Goal: Task Accomplishment & Management: Complete application form

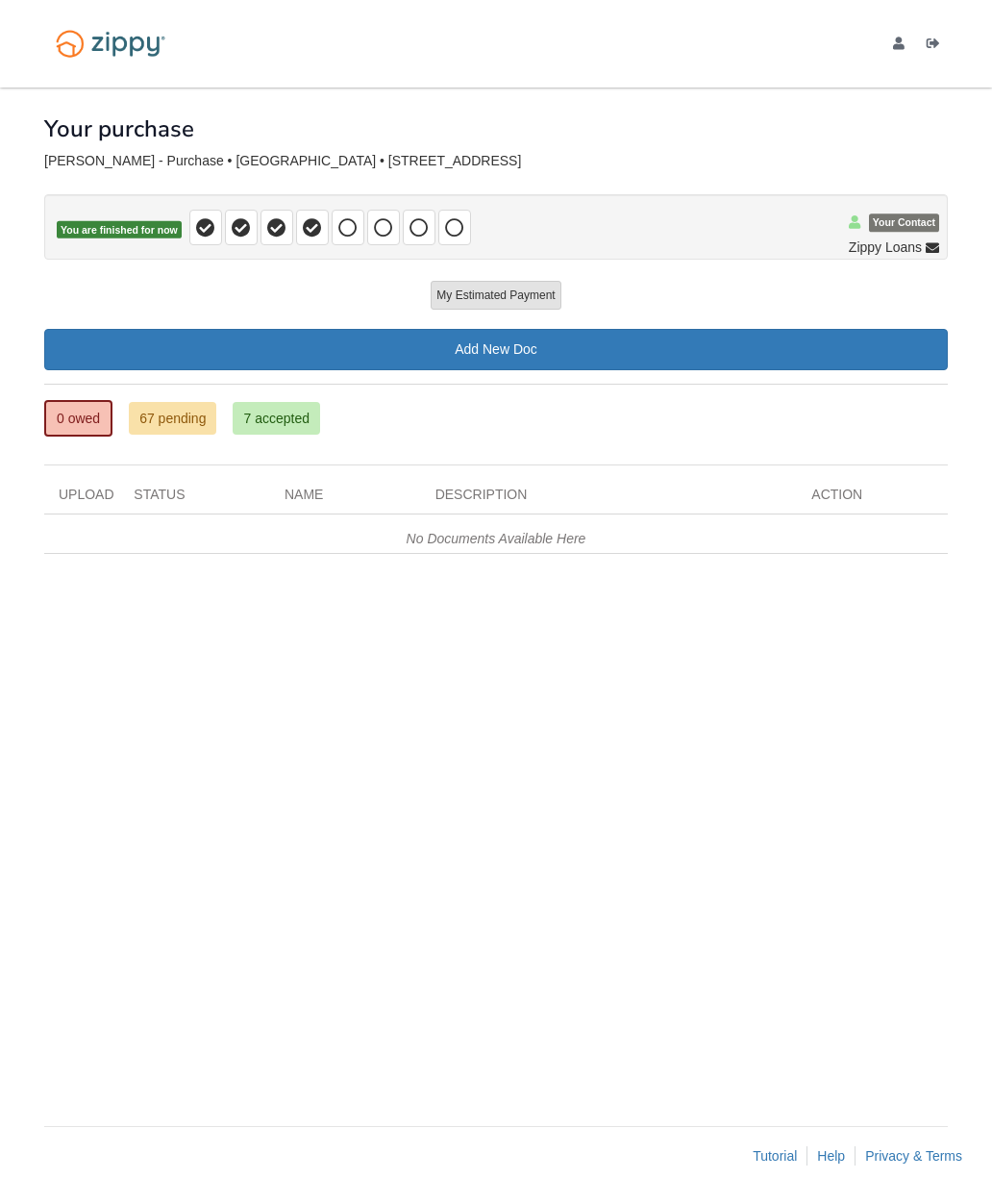
click at [84, 411] on link "0 owed" at bounding box center [78, 418] width 69 height 37
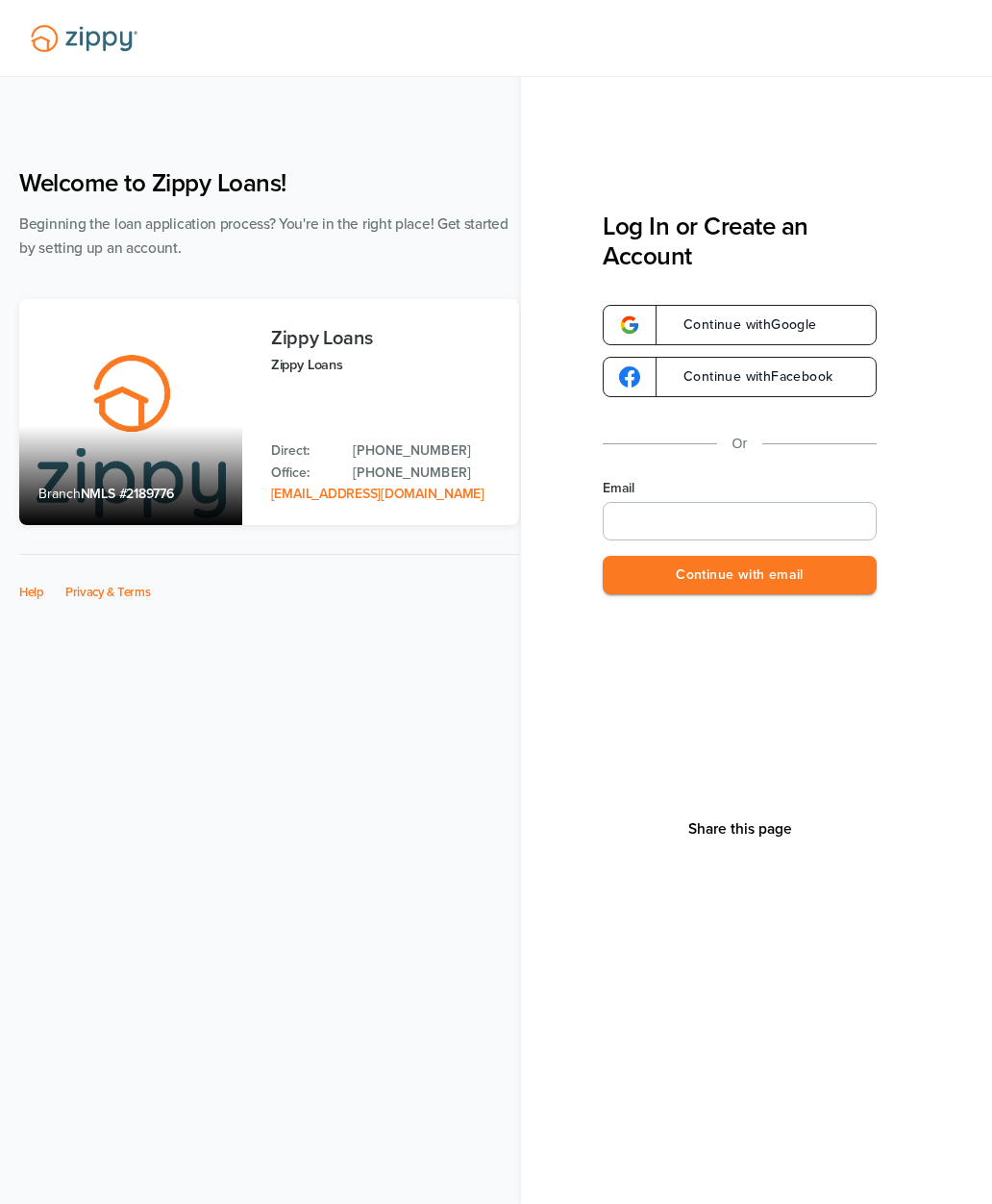
type input "**********"
click at [833, 566] on button "Continue with email" at bounding box center [739, 575] width 274 height 40
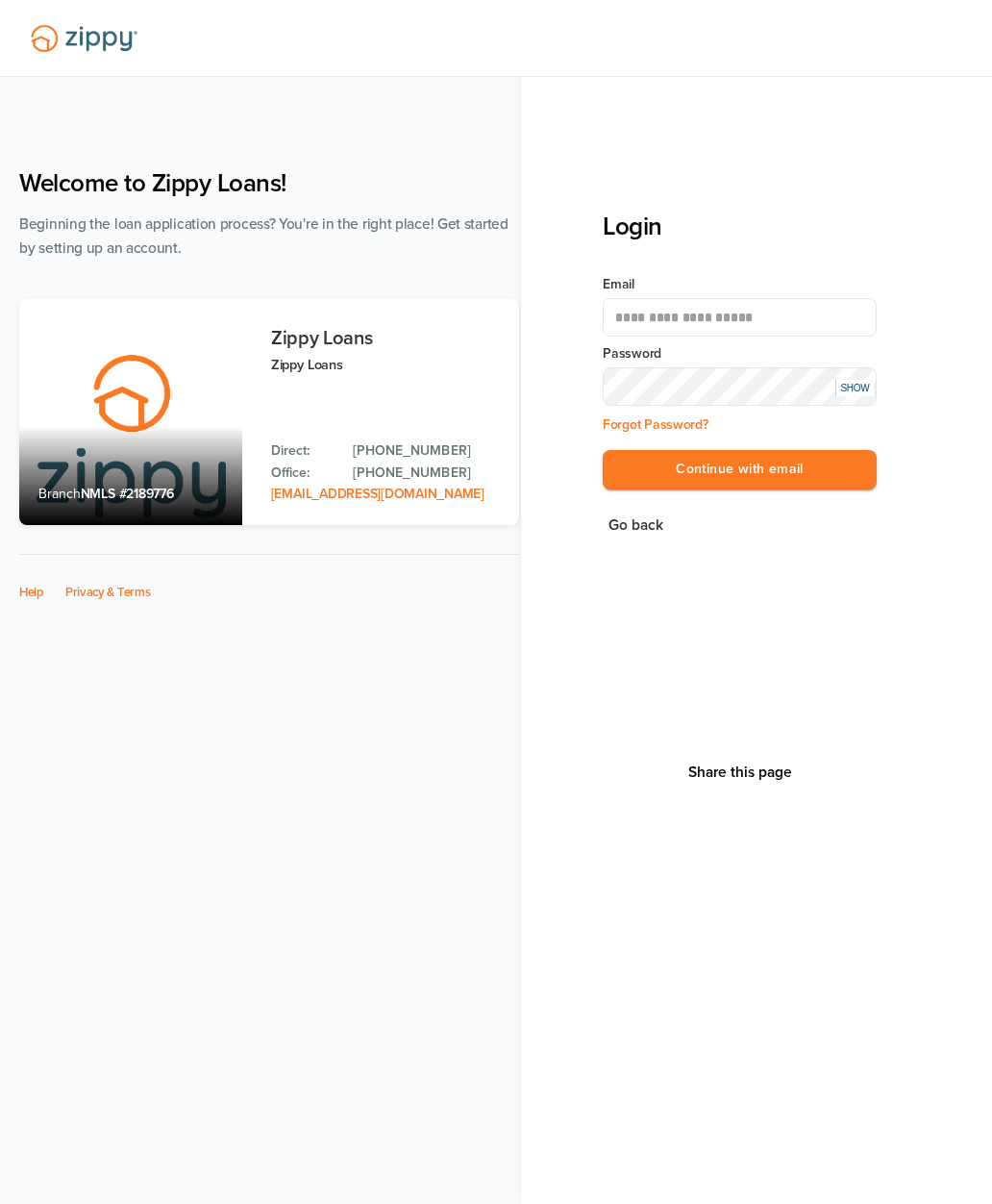
click at [827, 469] on button "Continue with email" at bounding box center [739, 470] width 274 height 40
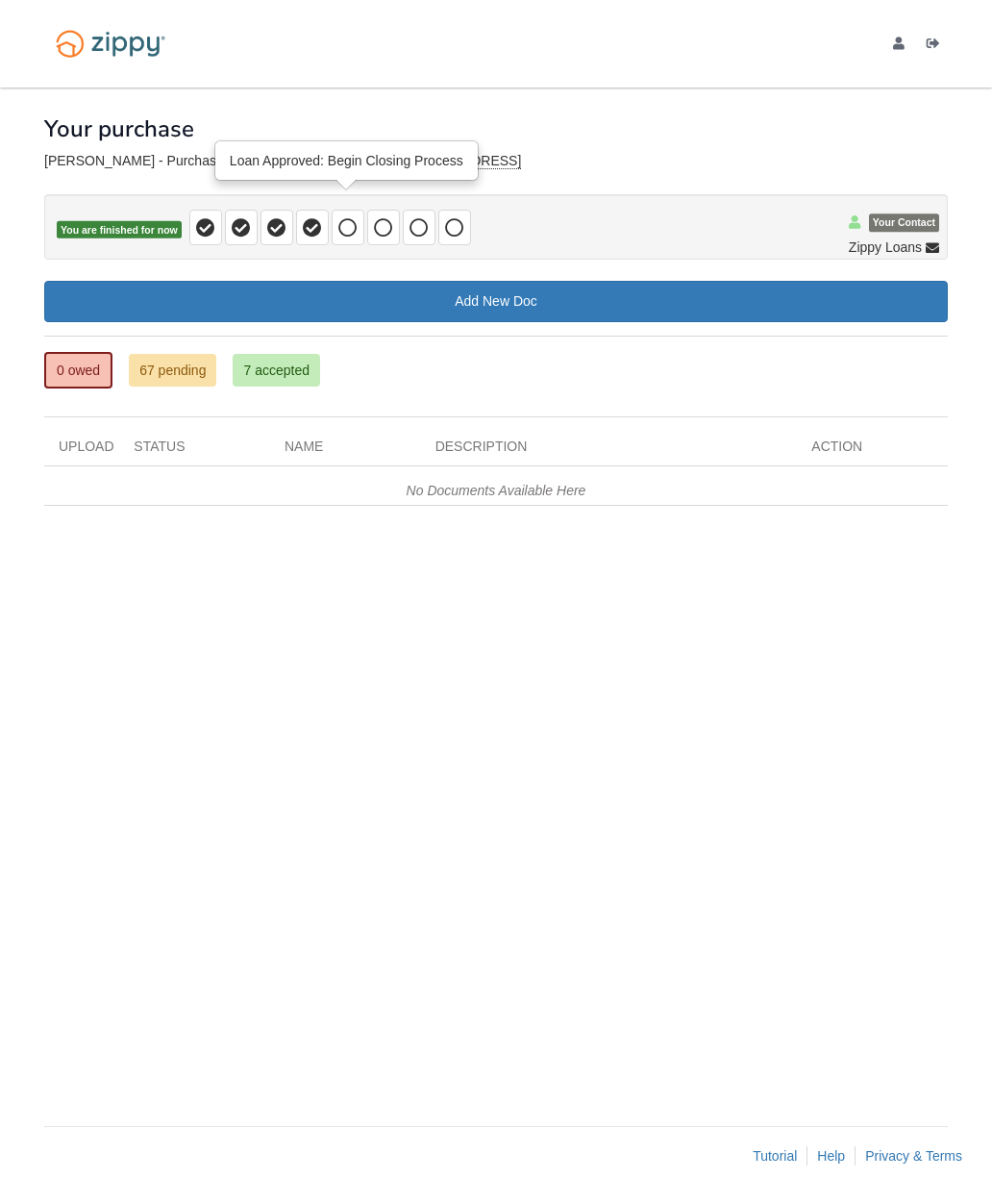
click at [357, 237] on span at bounding box center [347, 228] width 33 height 36
click at [312, 235] on icon at bounding box center [311, 227] width 19 height 19
click at [184, 379] on link "67 pending" at bounding box center [172, 370] width 88 height 33
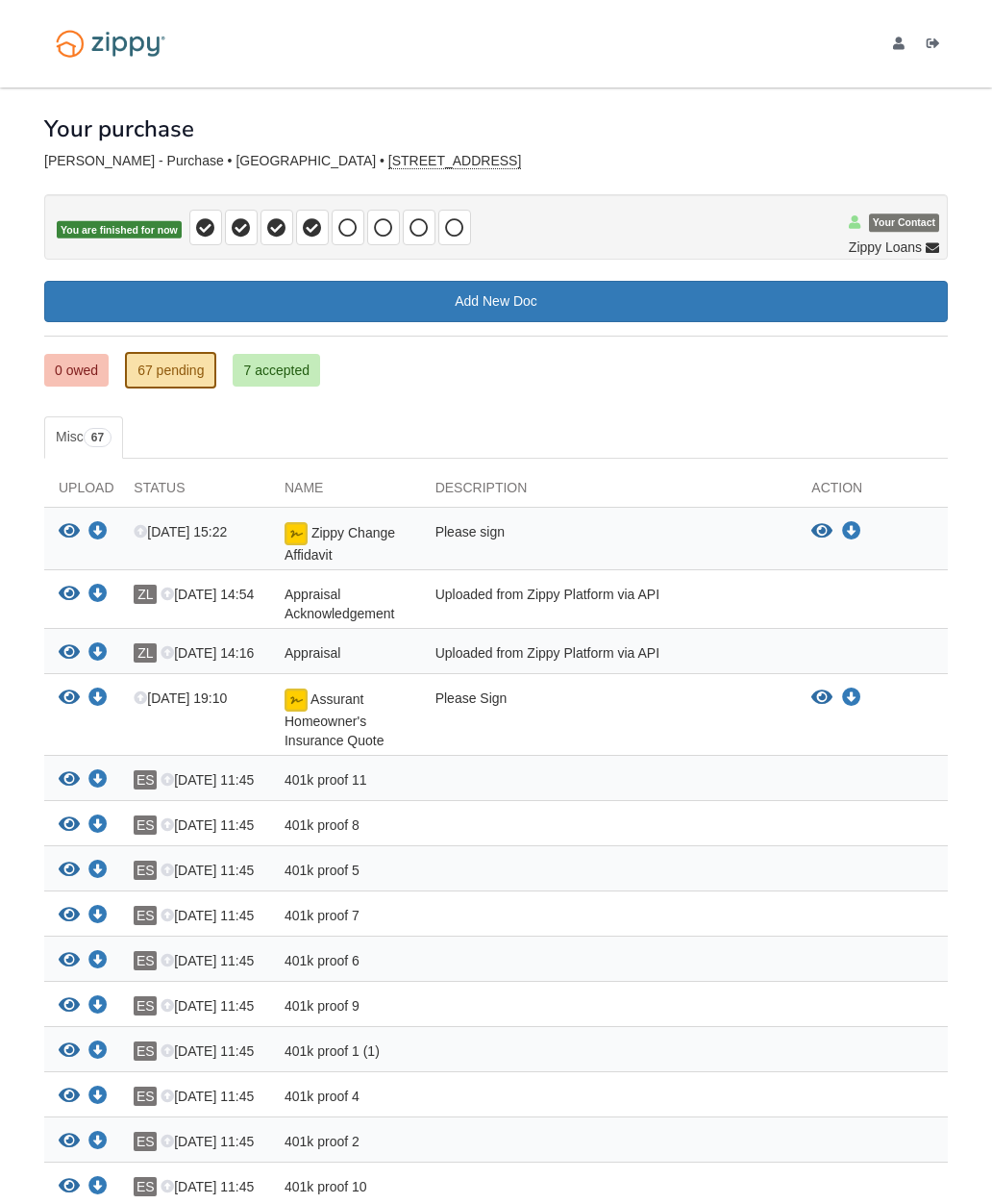
click at [816, 529] on icon "View Zippy Change Affidavit" at bounding box center [821, 531] width 21 height 19
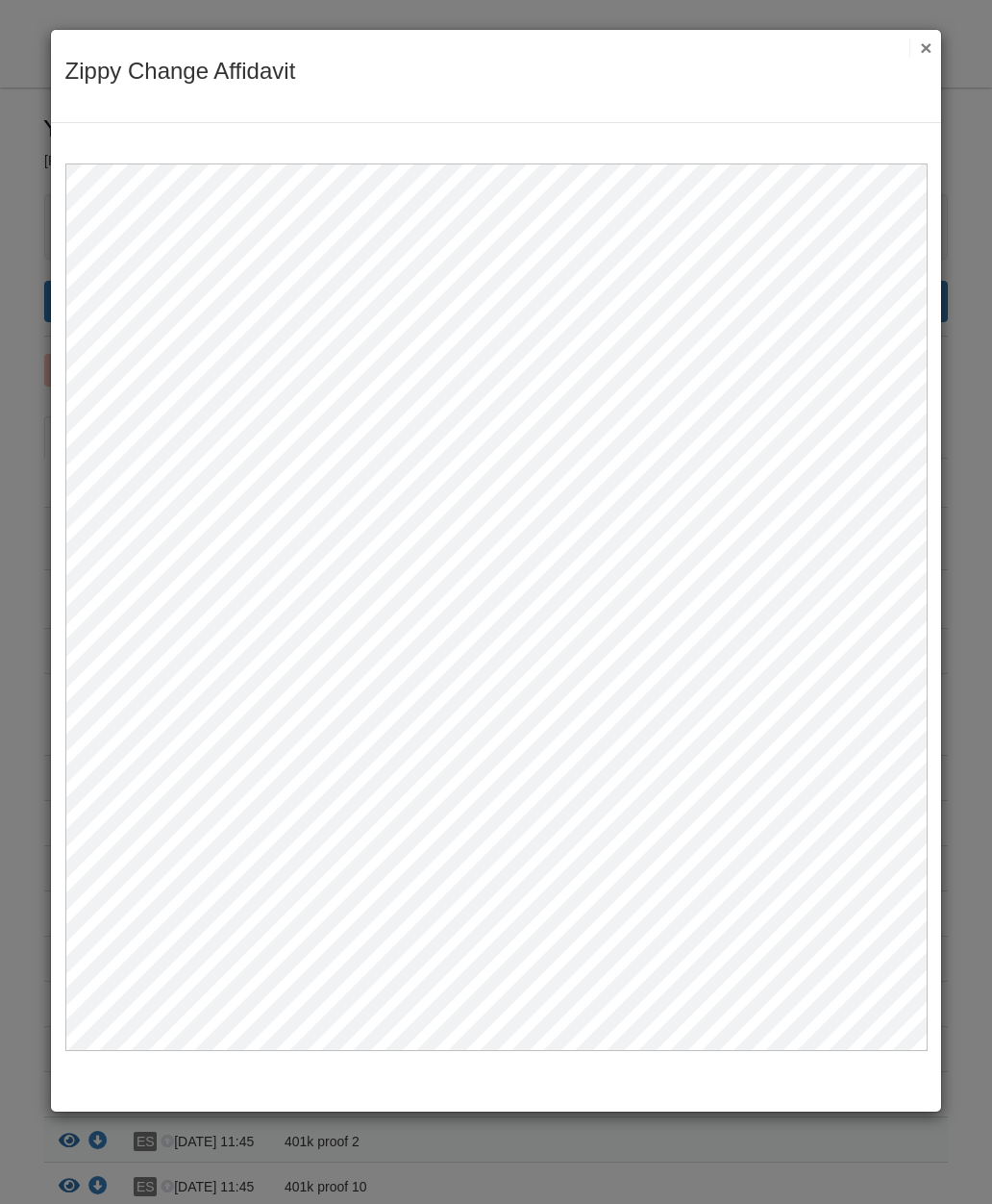
click at [923, 52] on button "×" at bounding box center [920, 48] width 22 height 20
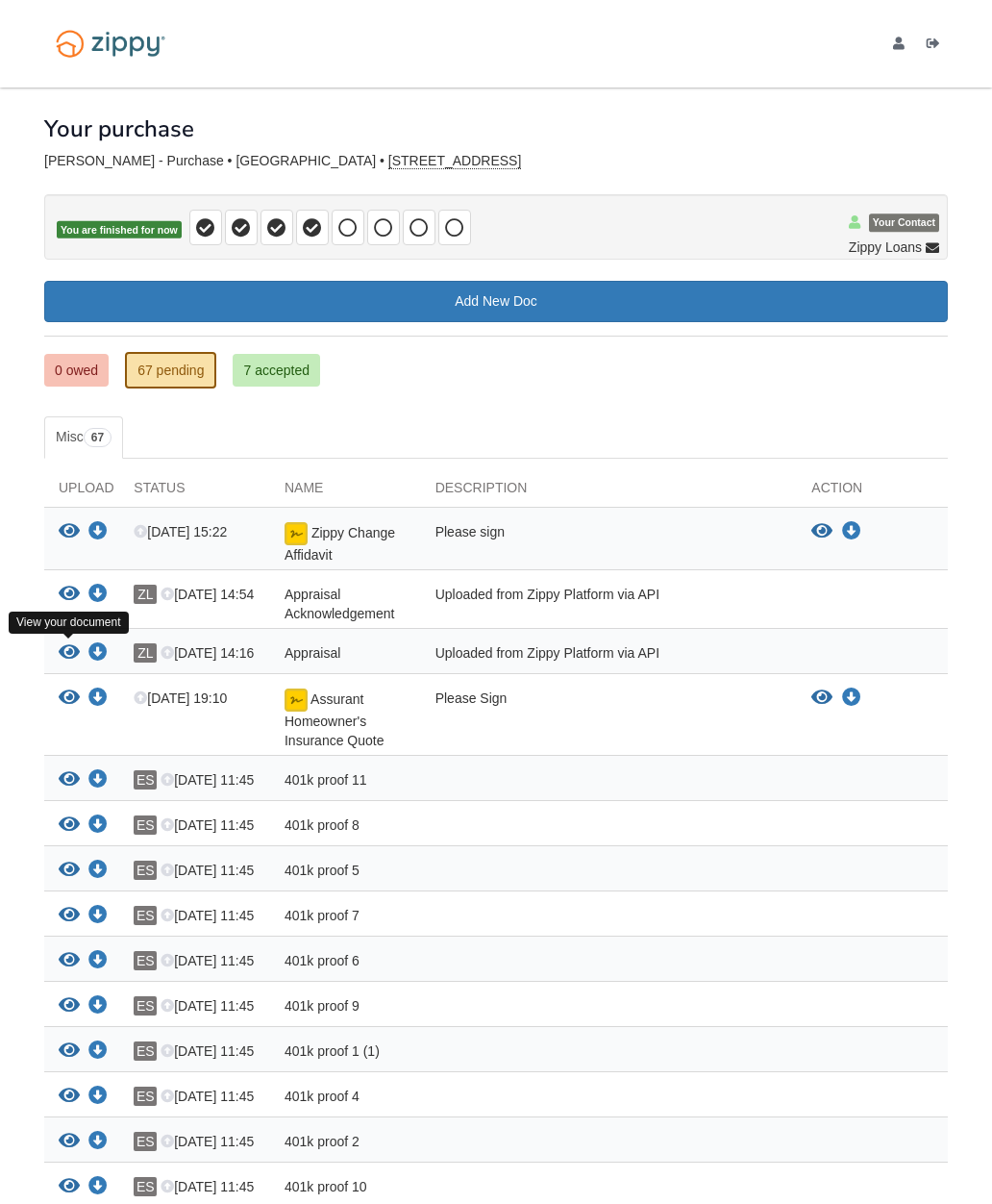
click at [68, 658] on icon "View Appraisal" at bounding box center [69, 652] width 21 height 19
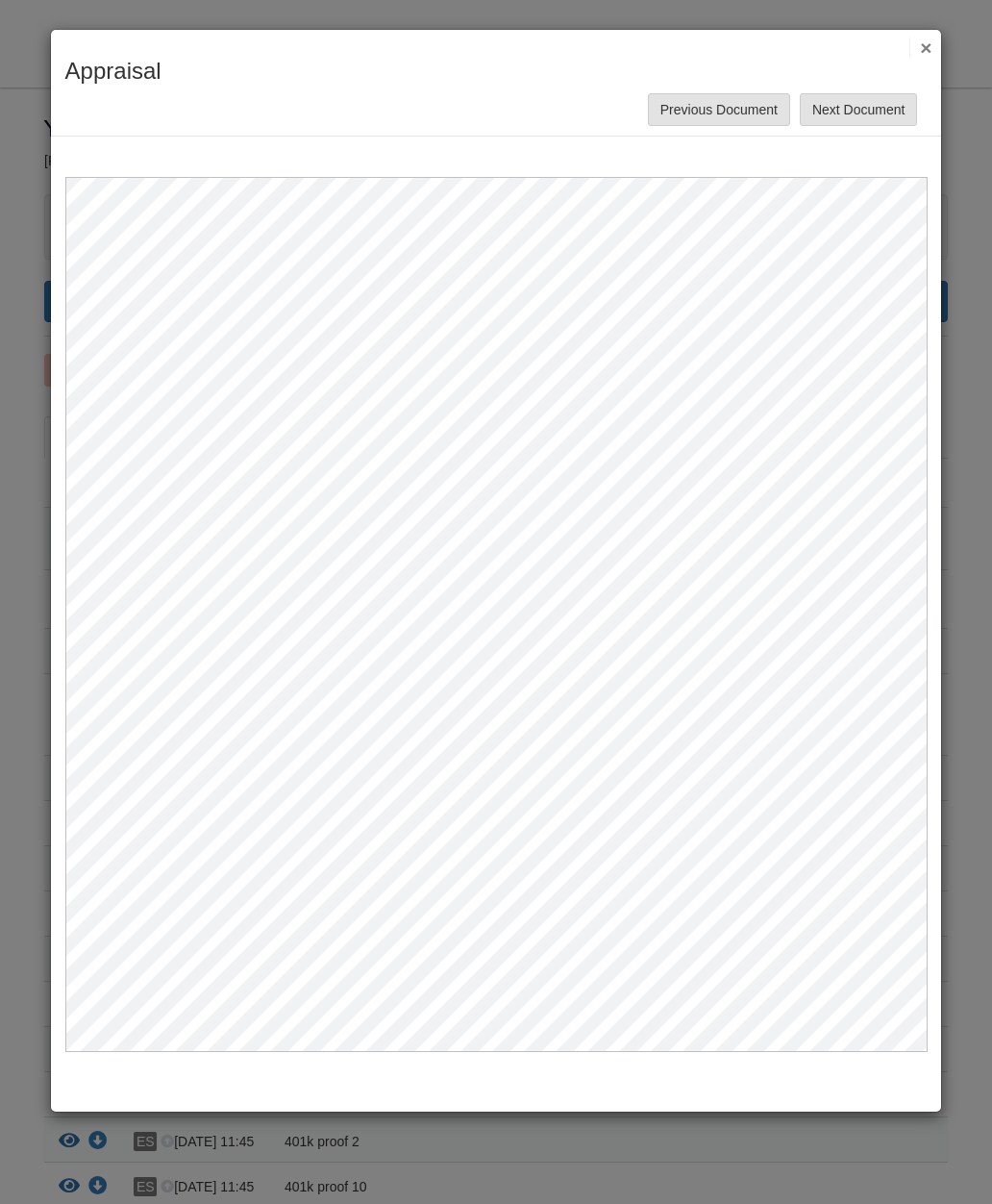
click at [914, 55] on button "×" at bounding box center [920, 48] width 22 height 20
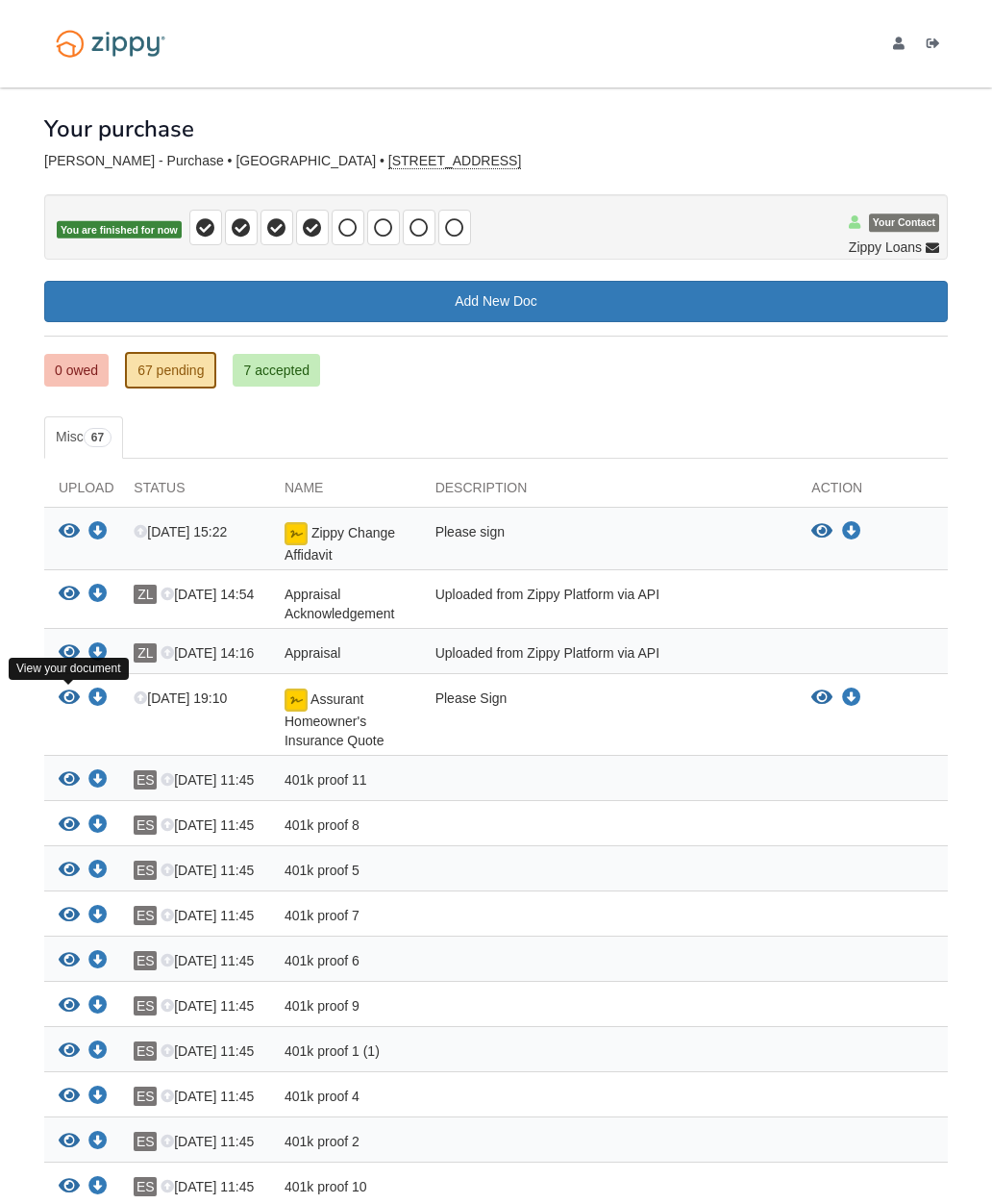
click at [75, 695] on icon "View Assurant Homeowner's Insurance Quote" at bounding box center [69, 698] width 21 height 19
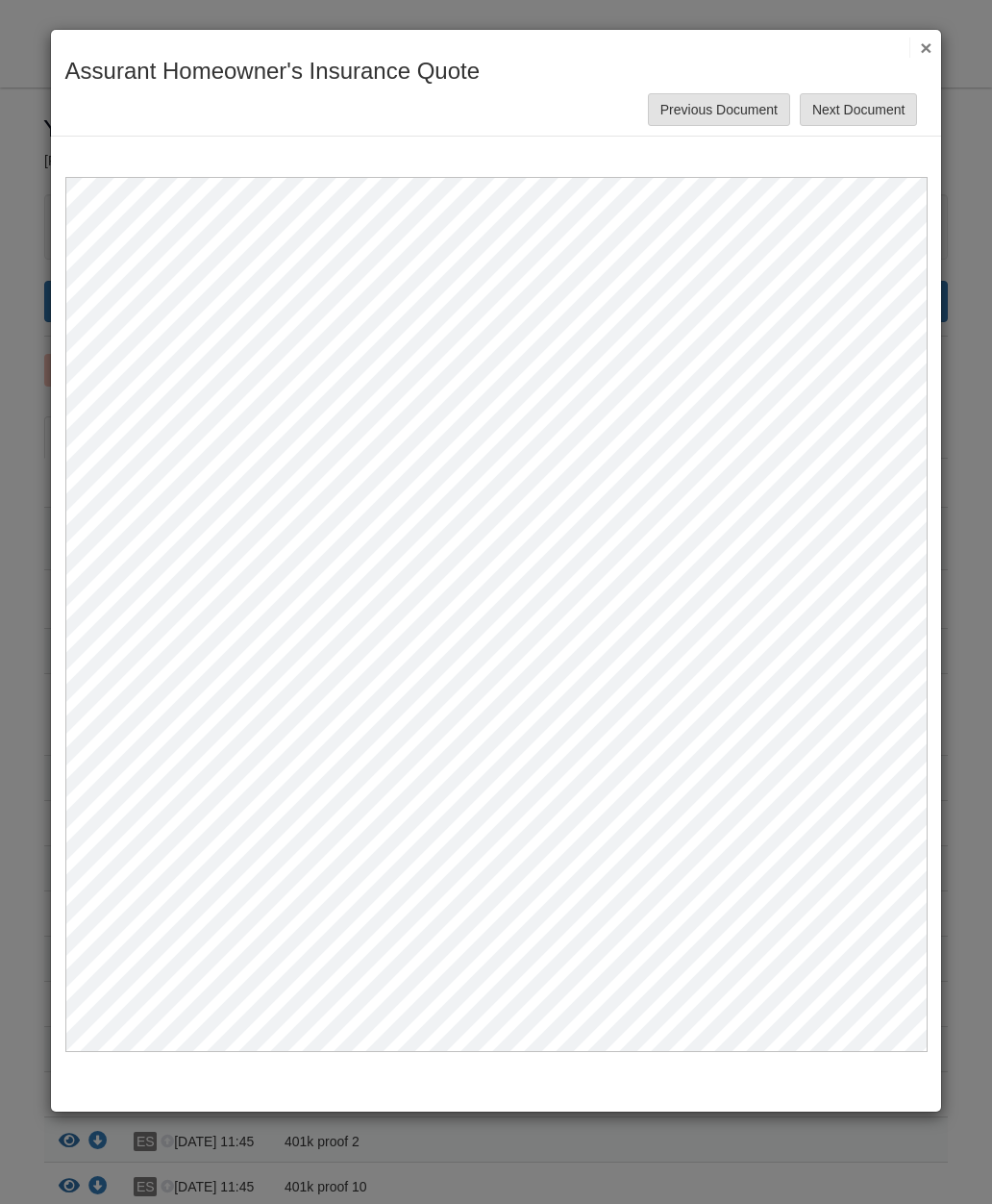
click at [910, 50] on button "×" at bounding box center [920, 48] width 22 height 20
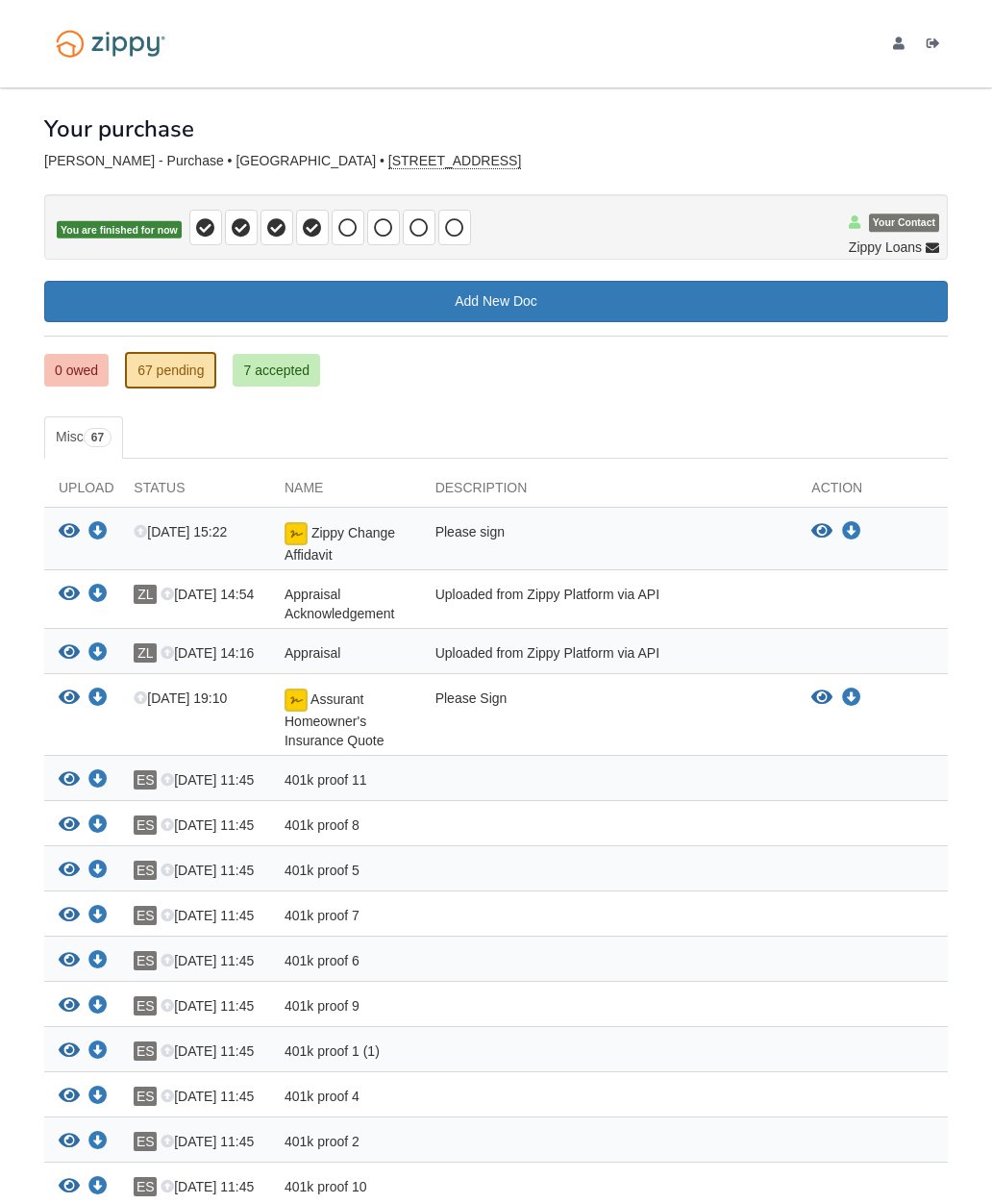
click at [53, 701] on div "View your document Download your document" at bounding box center [81, 719] width 75 height 62
click at [65, 703] on icon "View Assurant Homeowner's Insurance Quote" at bounding box center [69, 698] width 21 height 19
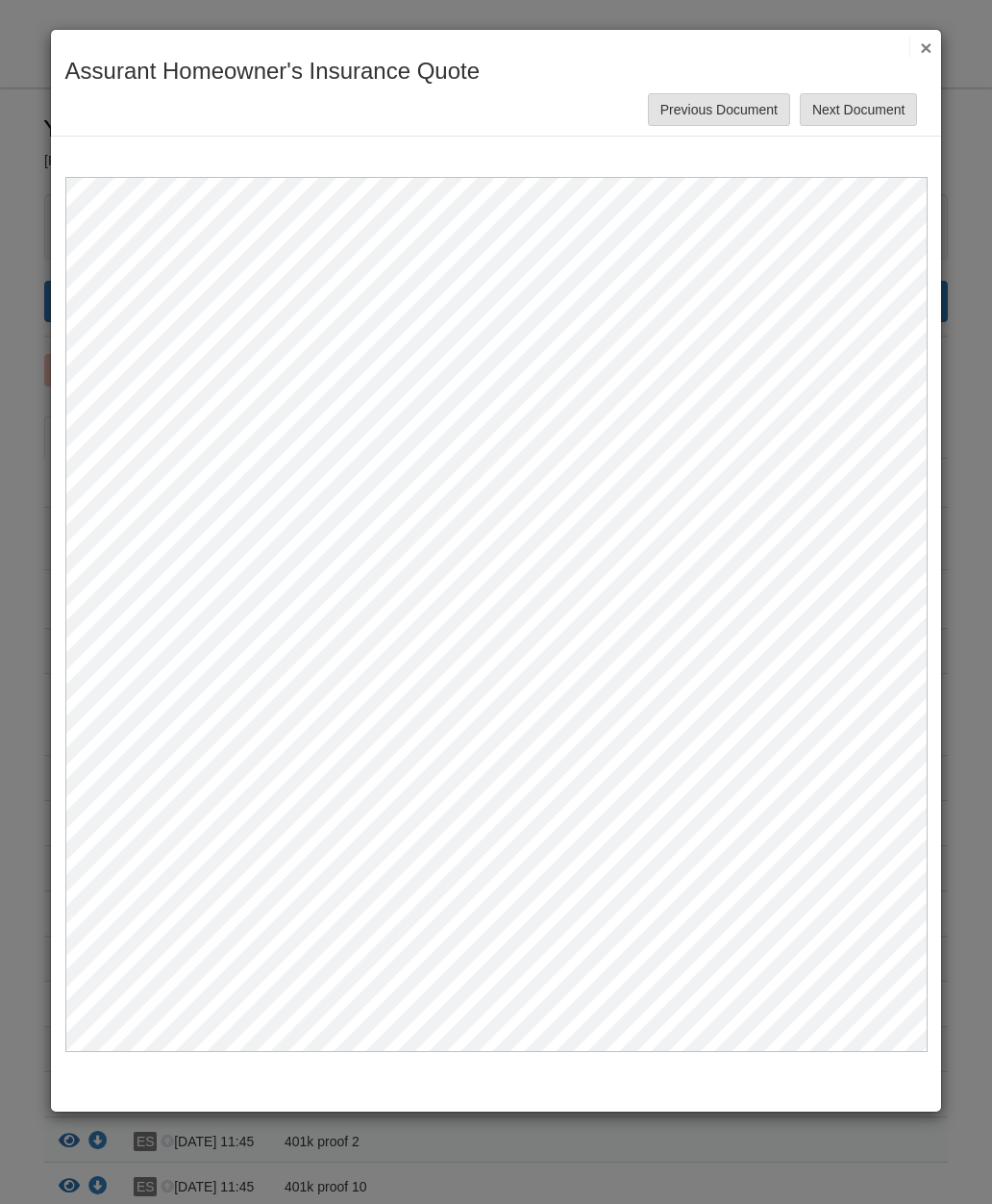
click at [885, 112] on button "Next Document" at bounding box center [859, 109] width 117 height 33
click at [752, 108] on button "Previous Document" at bounding box center [718, 109] width 142 height 33
click at [740, 107] on button "Previous Document" at bounding box center [718, 109] width 142 height 33
click at [860, 112] on button "Next Document" at bounding box center [859, 109] width 117 height 33
click at [912, 57] on button "×" at bounding box center [920, 48] width 22 height 20
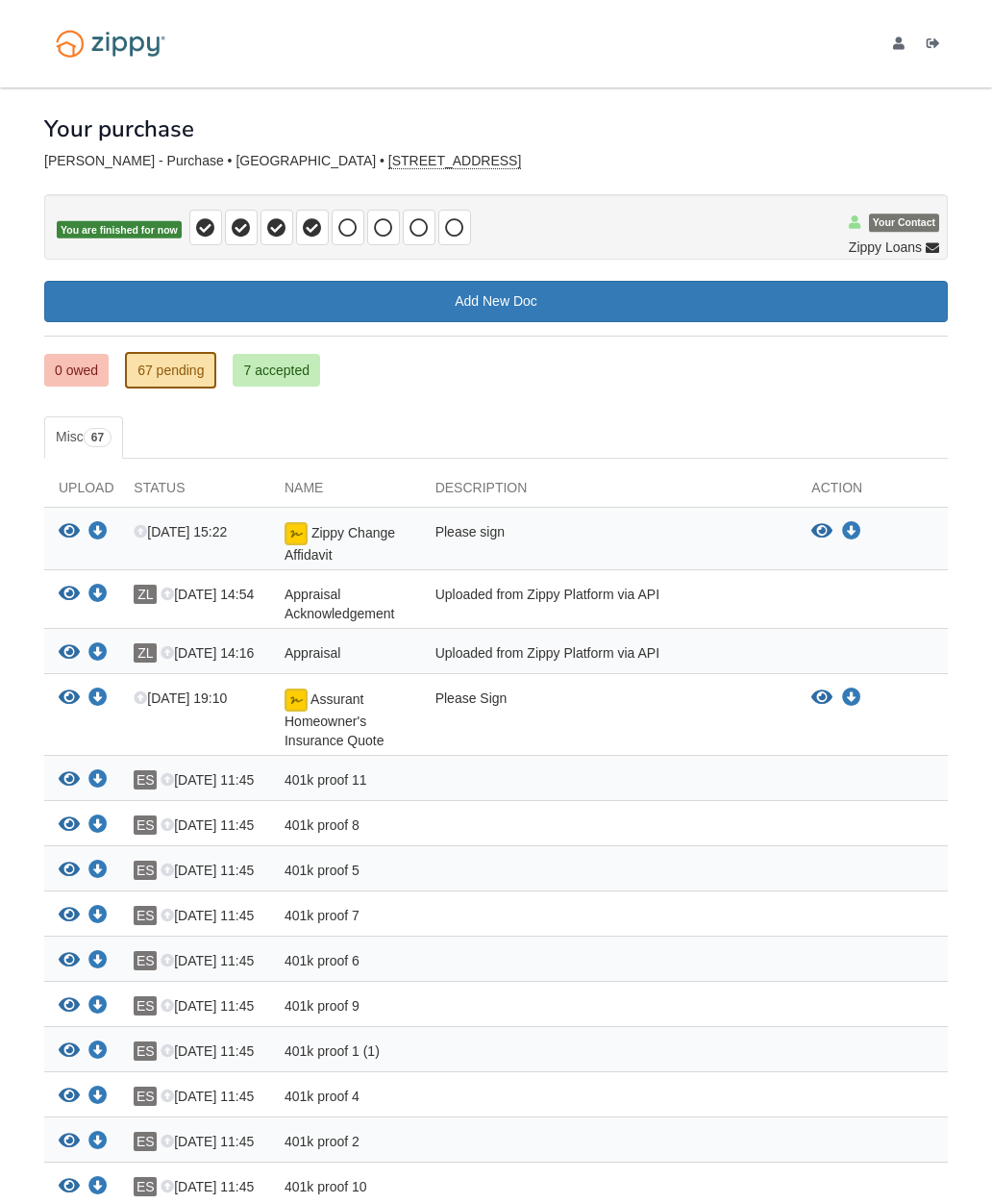
click at [826, 704] on icon "View Assurant Homeowner's Insurance Quote" at bounding box center [821, 698] width 21 height 19
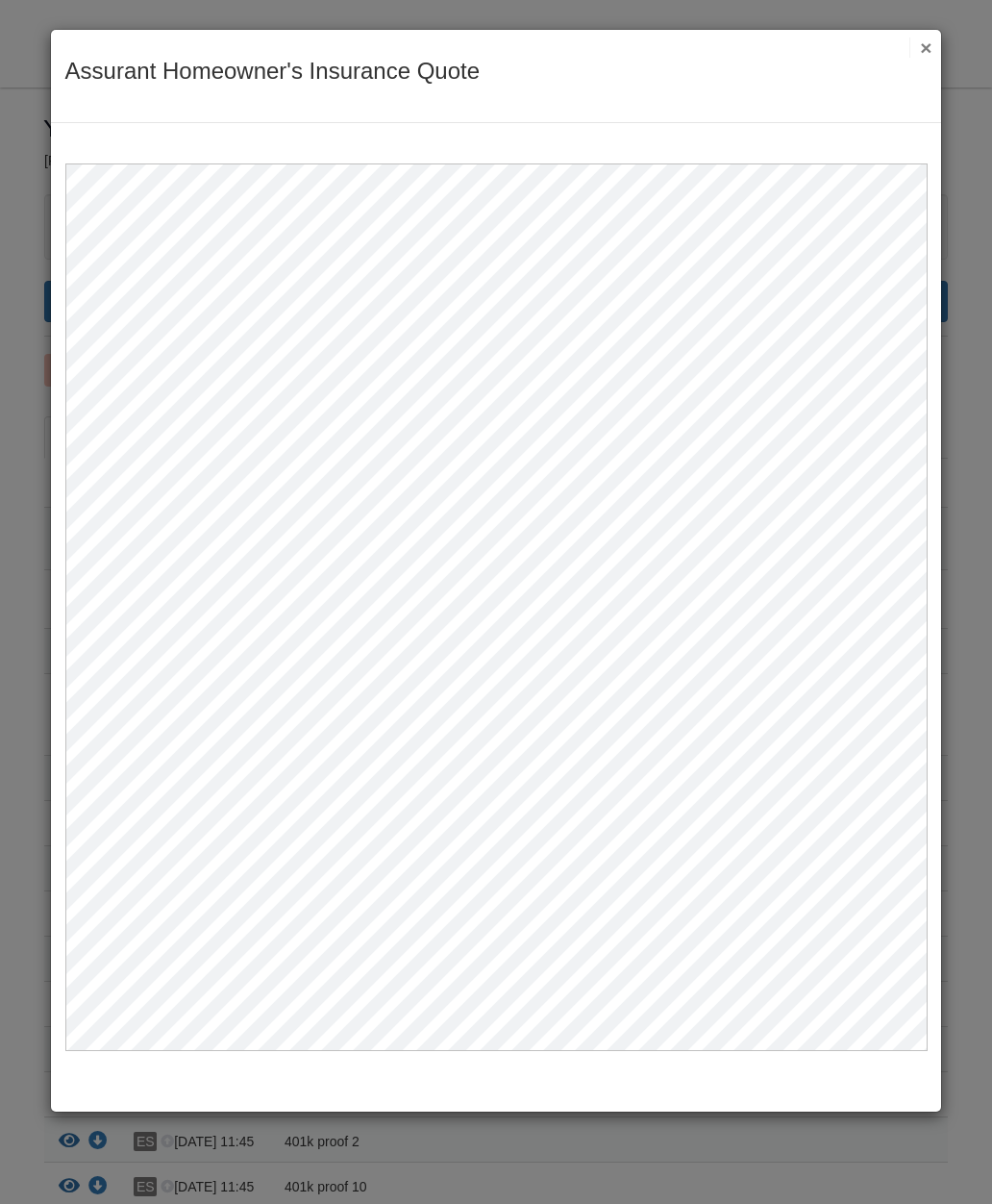
click at [928, 57] on button "×" at bounding box center [920, 48] width 22 height 20
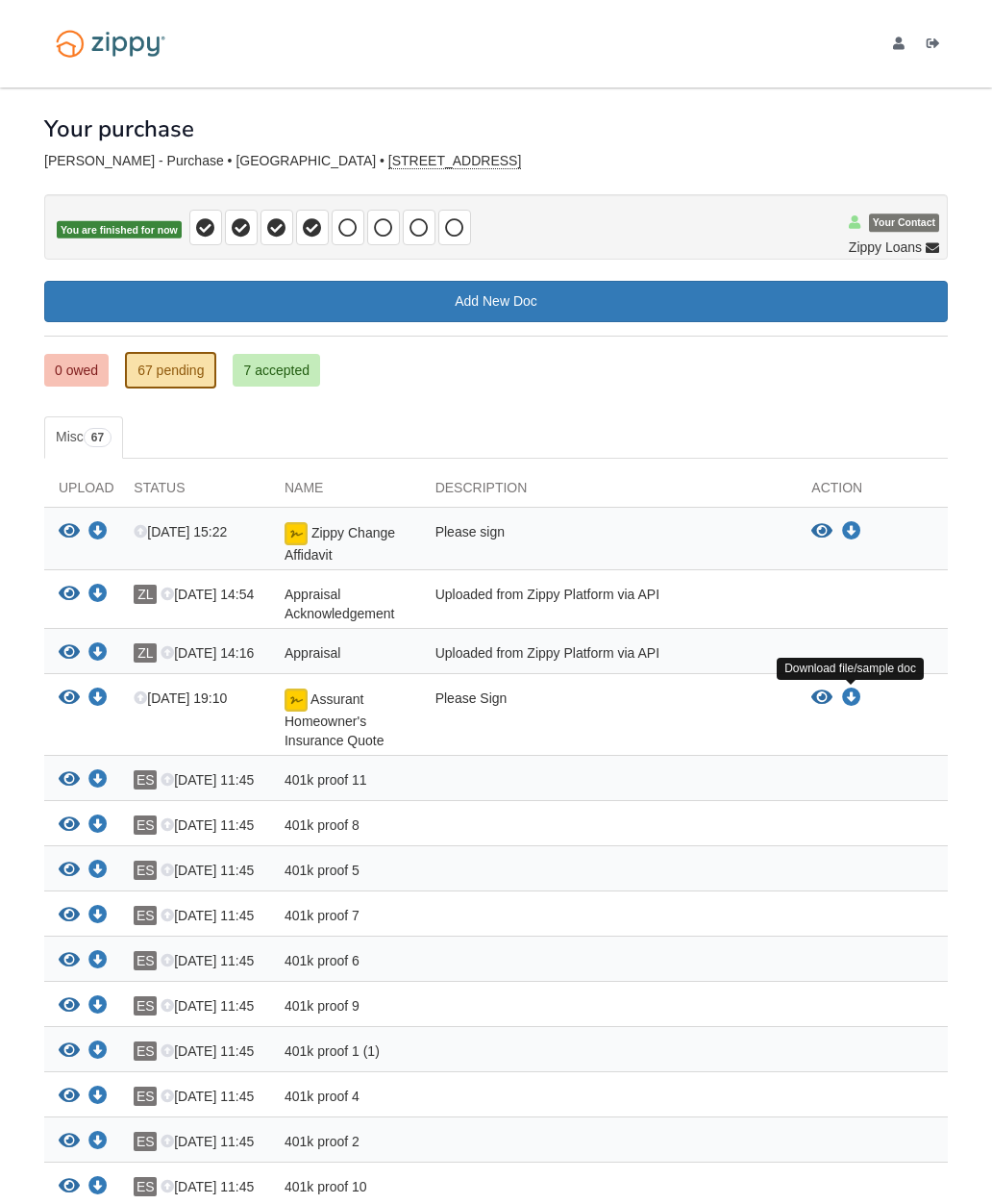
click at [860, 702] on icon "Download Assurant Homeowner's Insurance Quote" at bounding box center [851, 698] width 19 height 19
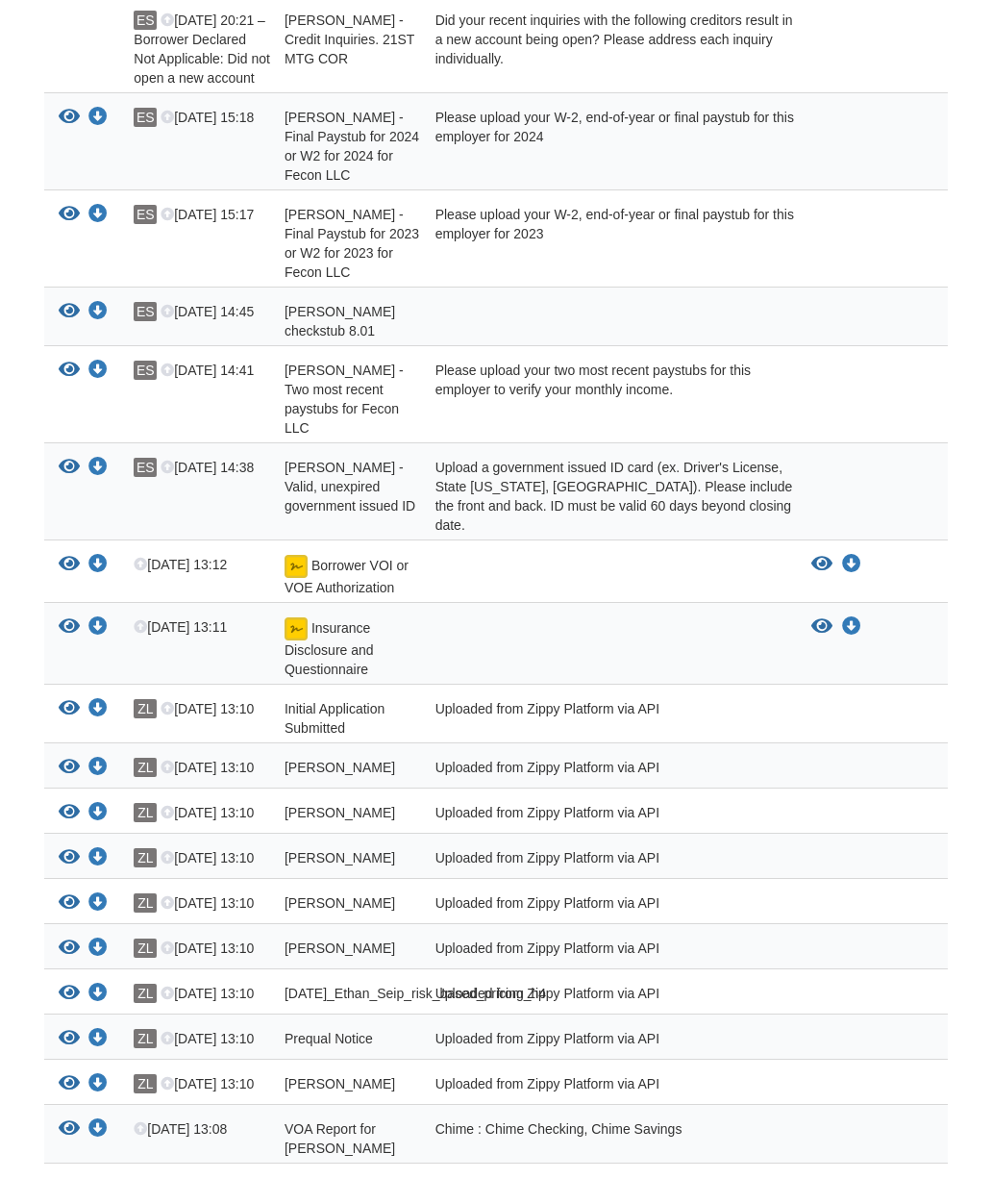
scroll to position [4357, 0]
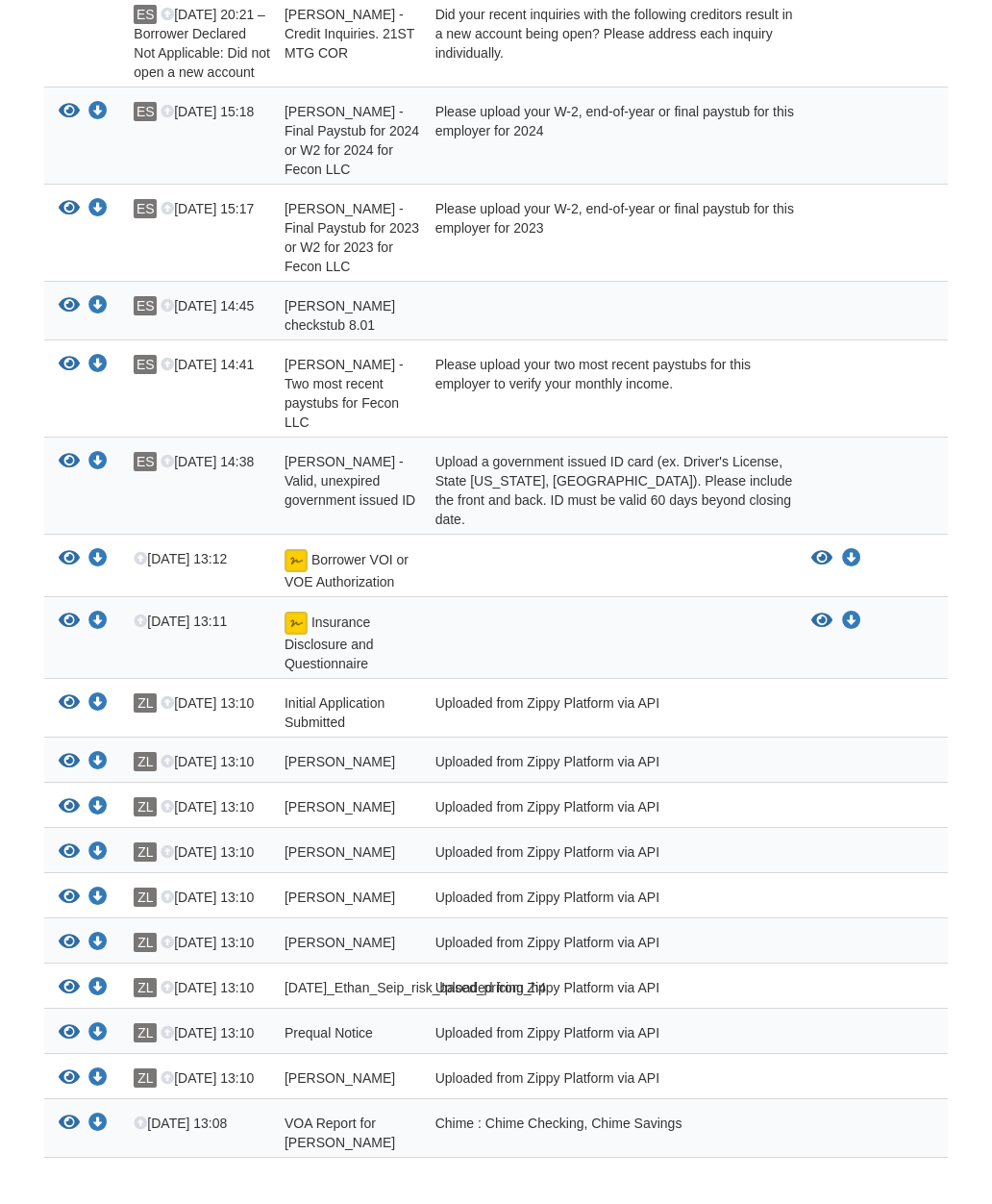
click at [855, 549] on icon "Download Borrower VOI or VOE Authorization" at bounding box center [851, 558] width 19 height 19
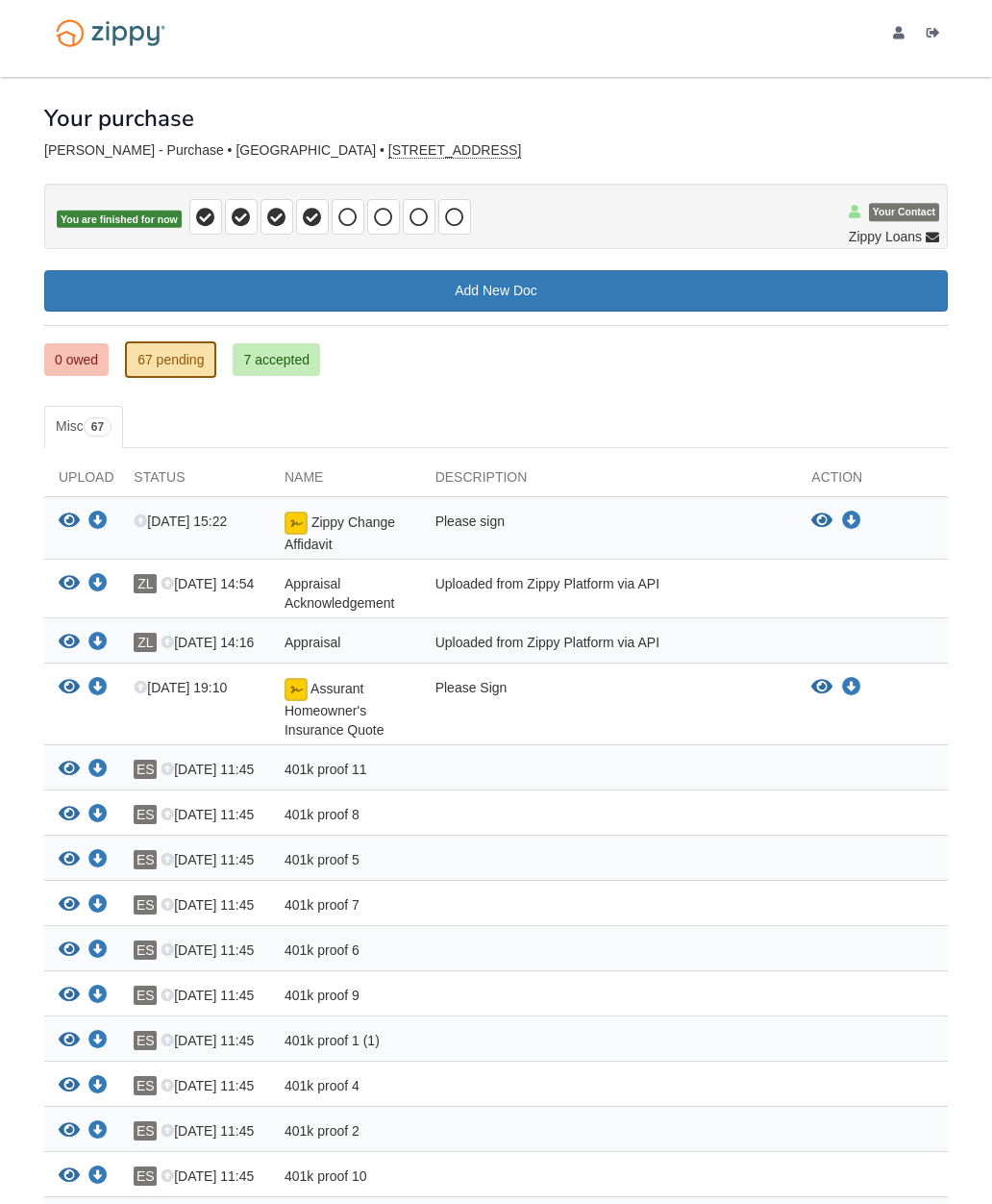
scroll to position [0, 0]
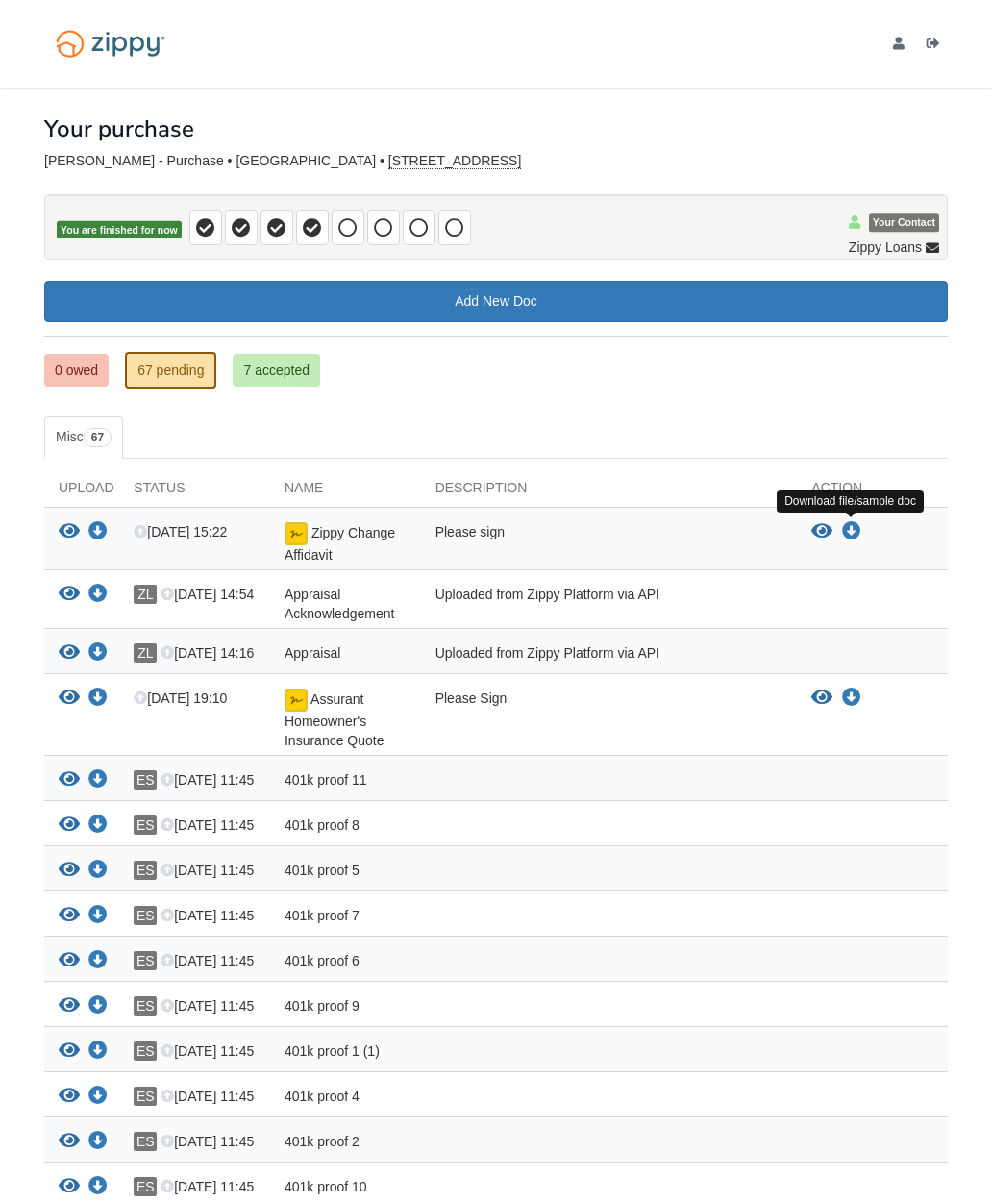
click at [850, 526] on icon "Download Zippy Change Affidavit" at bounding box center [851, 531] width 19 height 19
click at [313, 235] on icon at bounding box center [311, 227] width 19 height 19
click at [349, 231] on icon at bounding box center [347, 227] width 19 height 19
click at [394, 236] on span at bounding box center [383, 228] width 33 height 36
click at [418, 234] on icon at bounding box center [419, 227] width 19 height 19
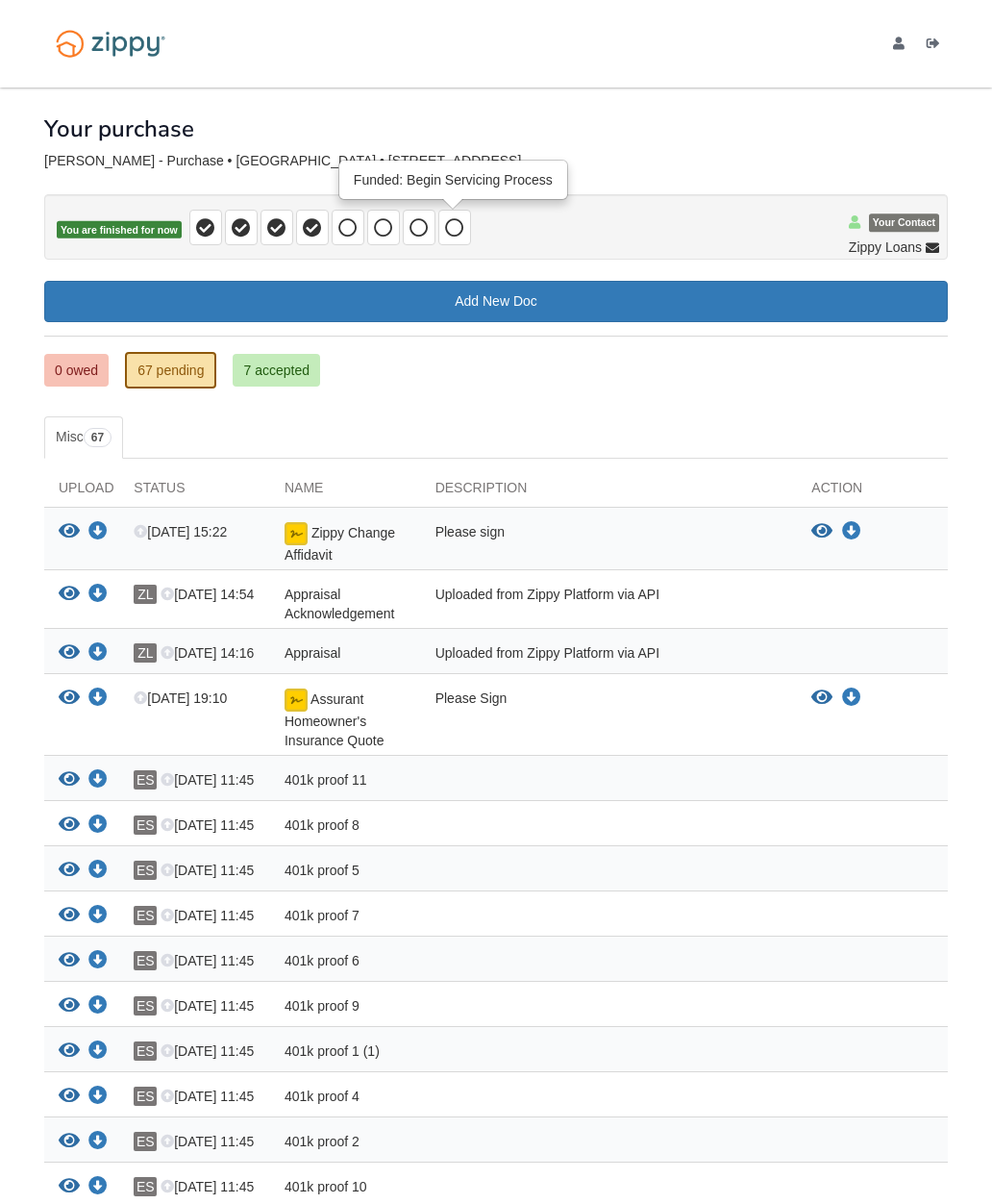
click at [462, 232] on icon at bounding box center [454, 227] width 19 height 19
